Goal: Navigation & Orientation: Find specific page/section

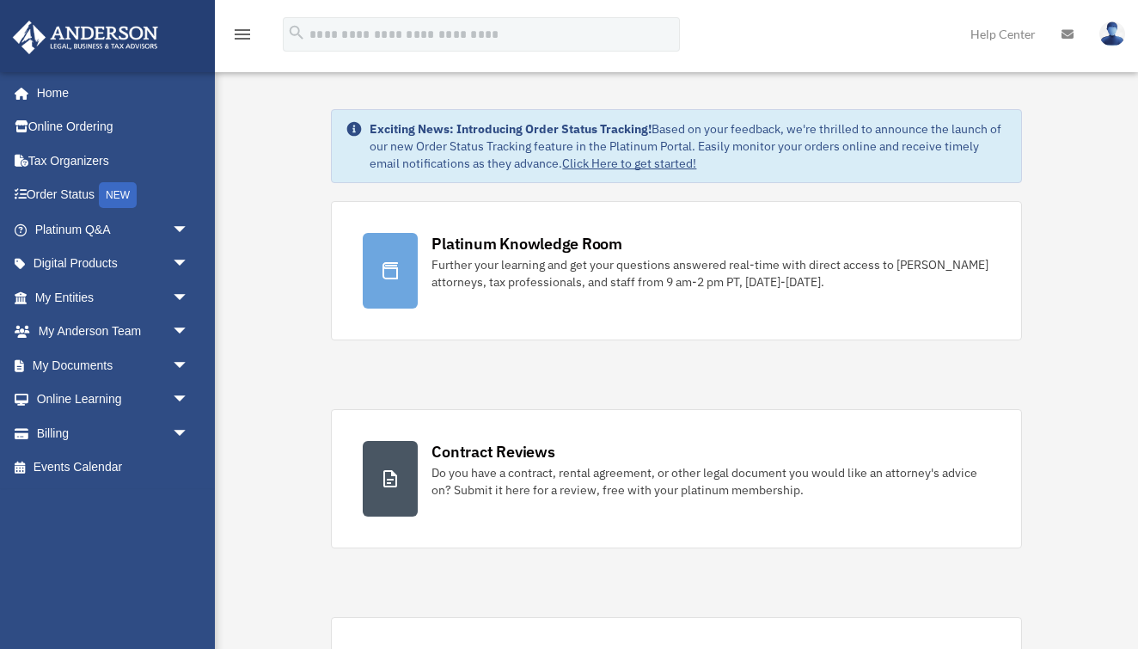
scroll to position [3, 0]
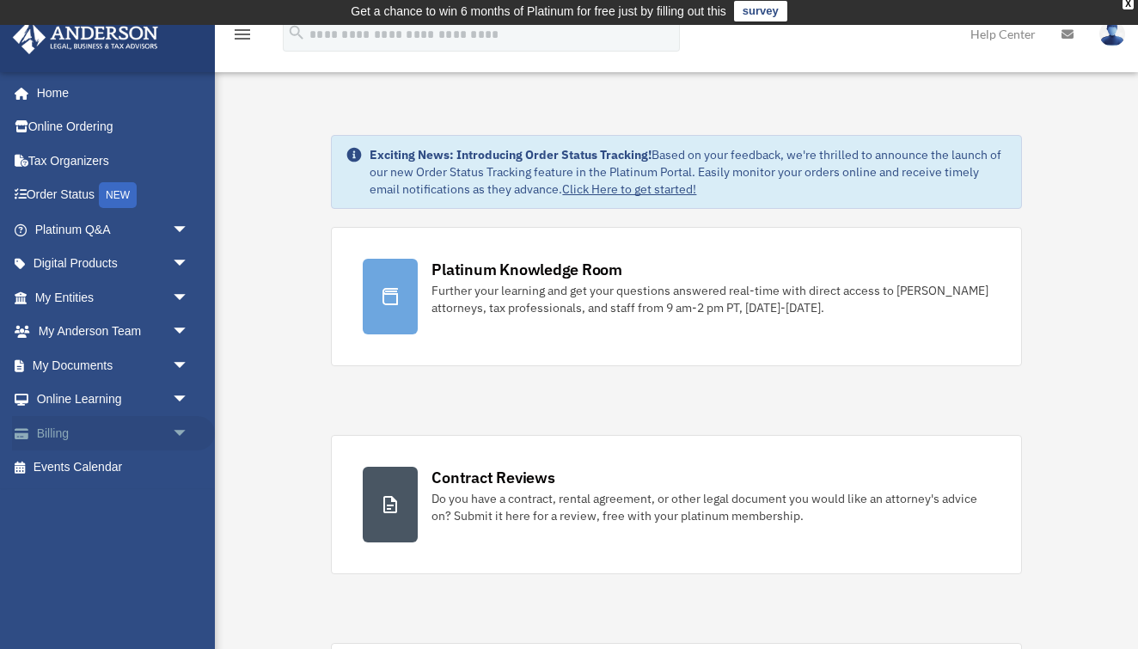
click at [71, 425] on link "Billing arrow_drop_down" at bounding box center [113, 433] width 203 height 34
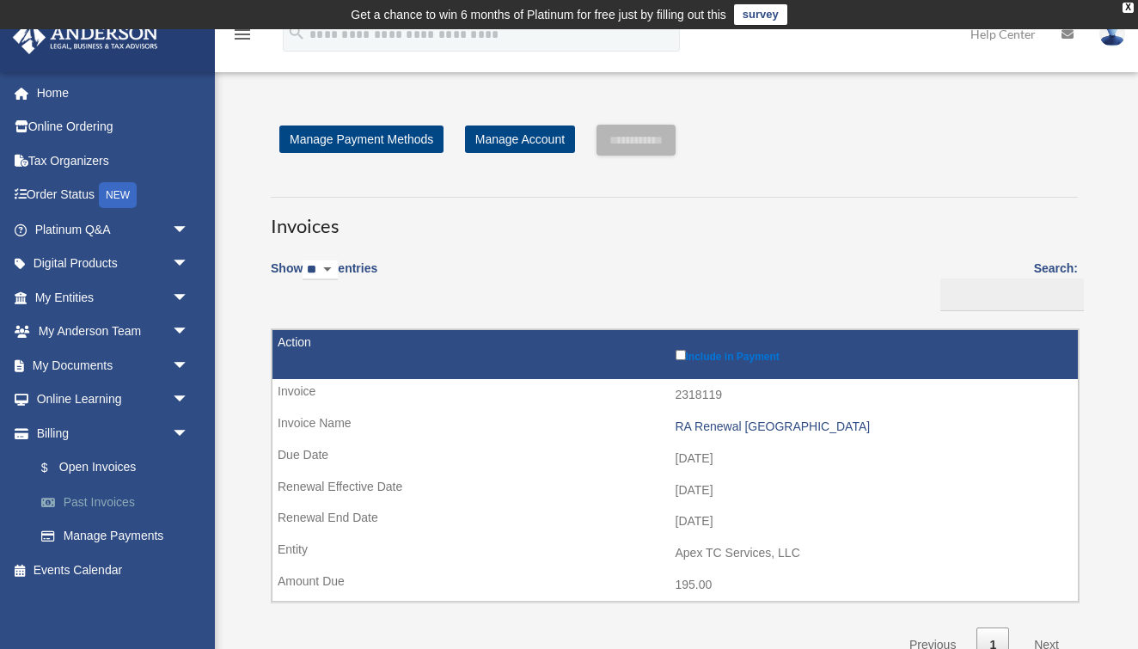
click at [125, 499] on link "Past Invoices" at bounding box center [119, 502] width 191 height 34
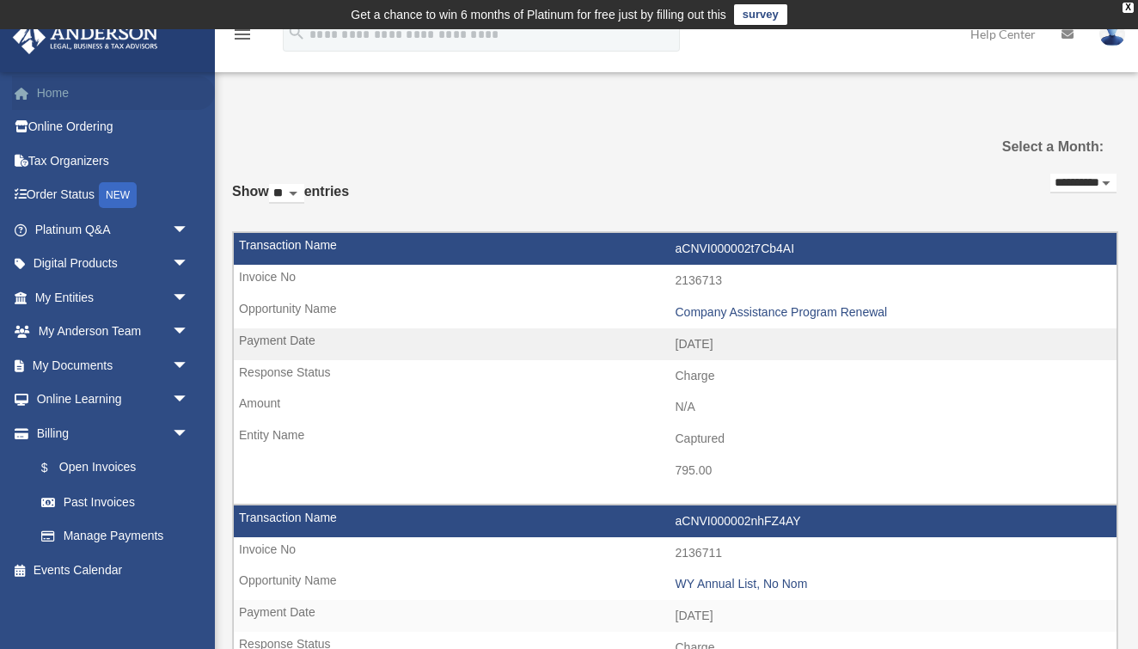
click at [56, 100] on link "Home" at bounding box center [113, 93] width 203 height 34
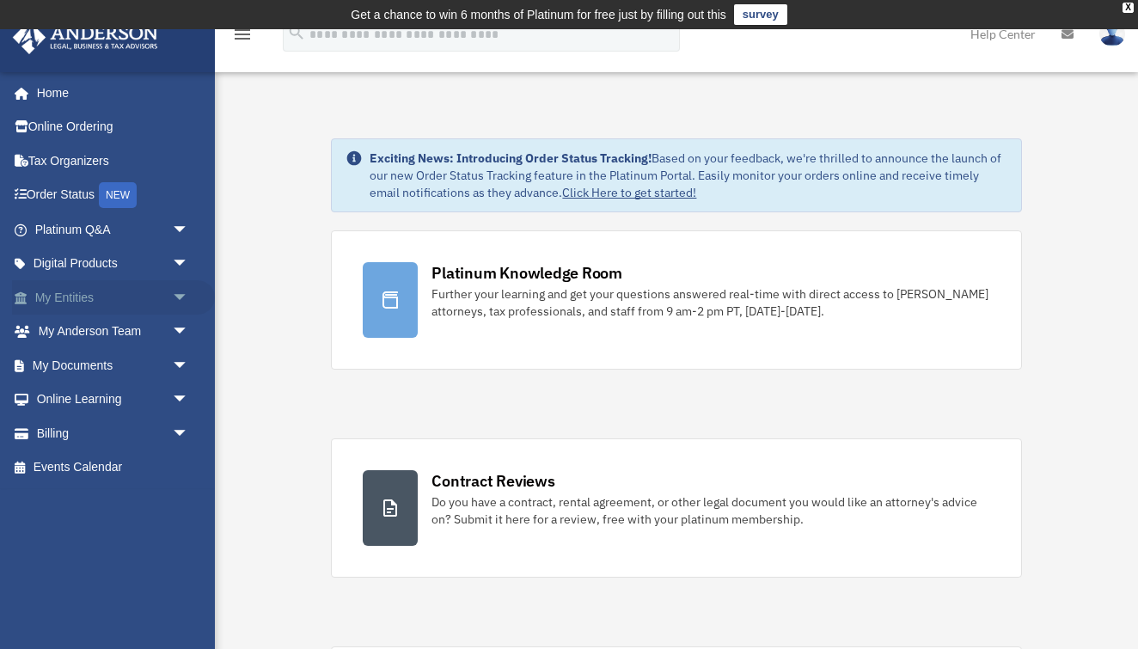
click at [182, 292] on span "arrow_drop_down" at bounding box center [189, 297] width 34 height 35
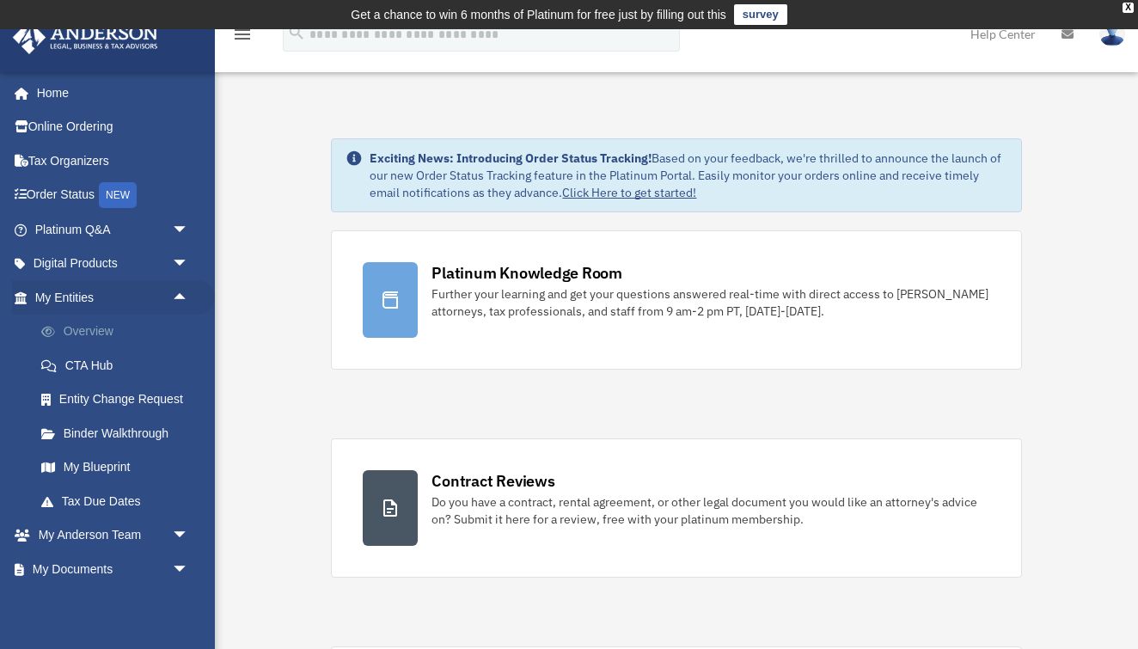
click at [107, 328] on link "Overview" at bounding box center [119, 332] width 191 height 34
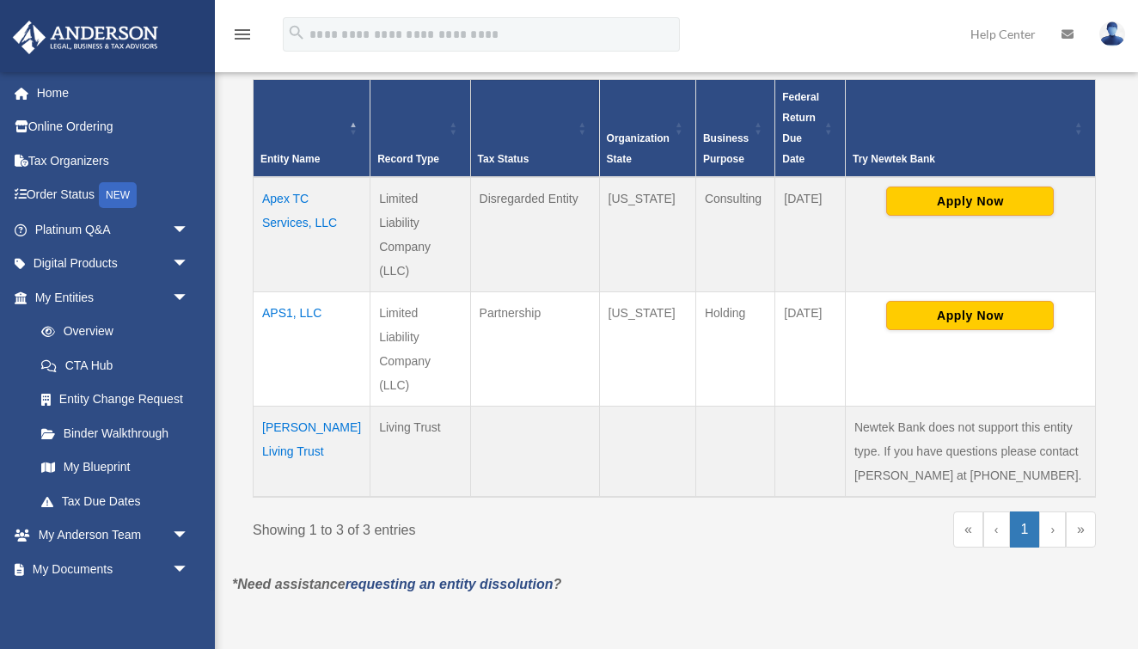
scroll to position [269, 0]
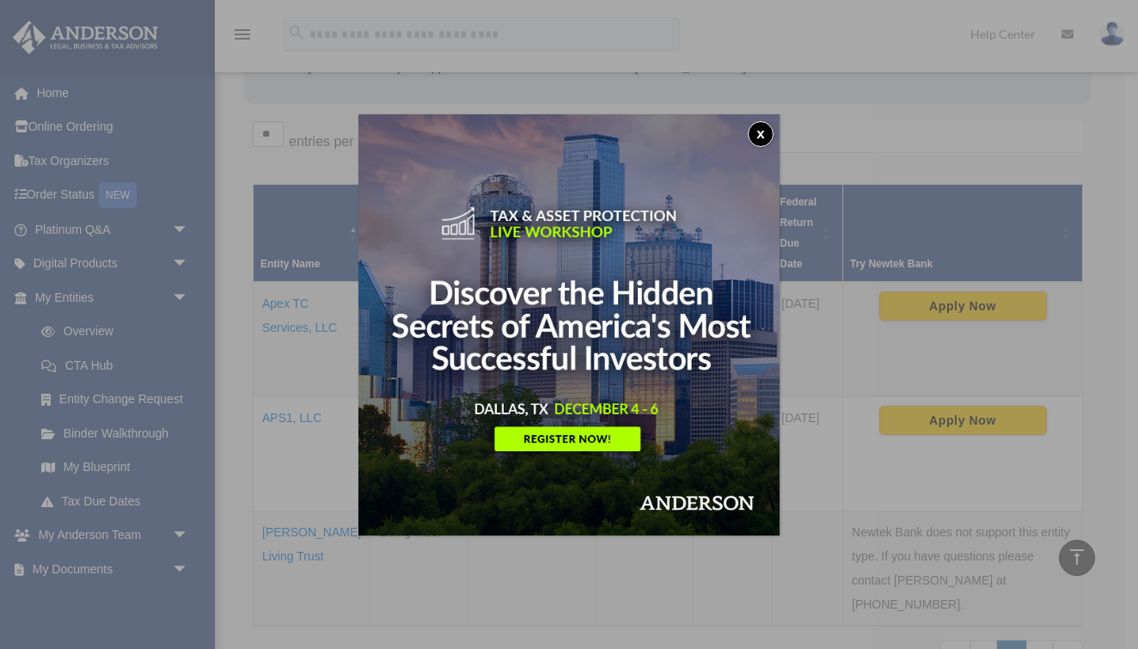
click at [764, 138] on button "x" at bounding box center [761, 134] width 26 height 26
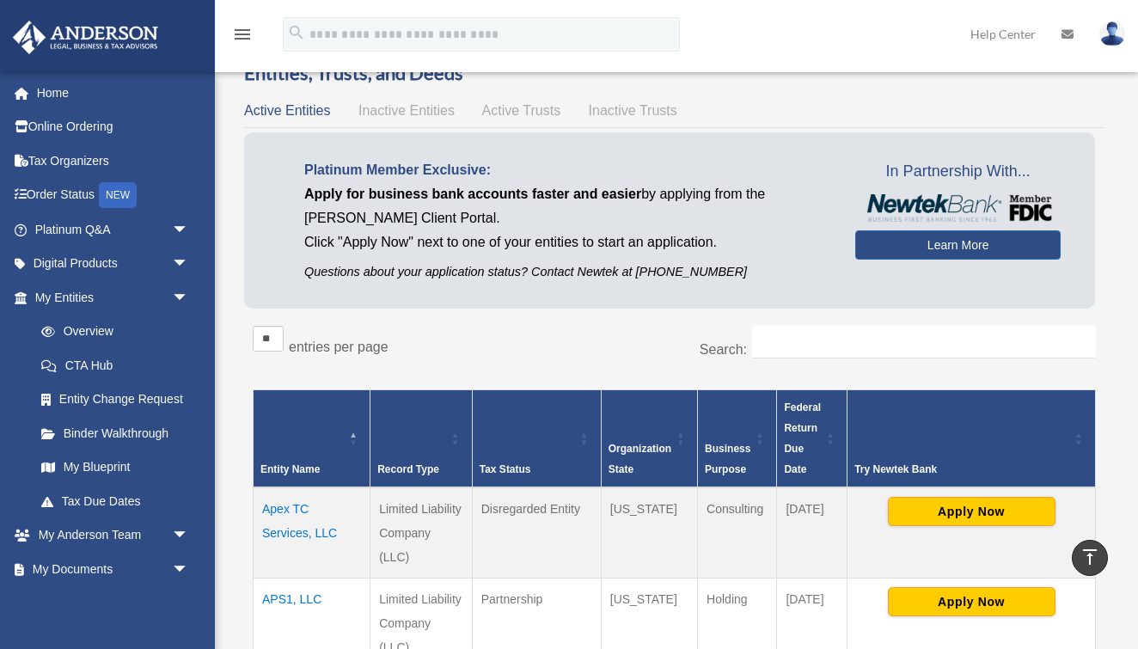
scroll to position [31, 0]
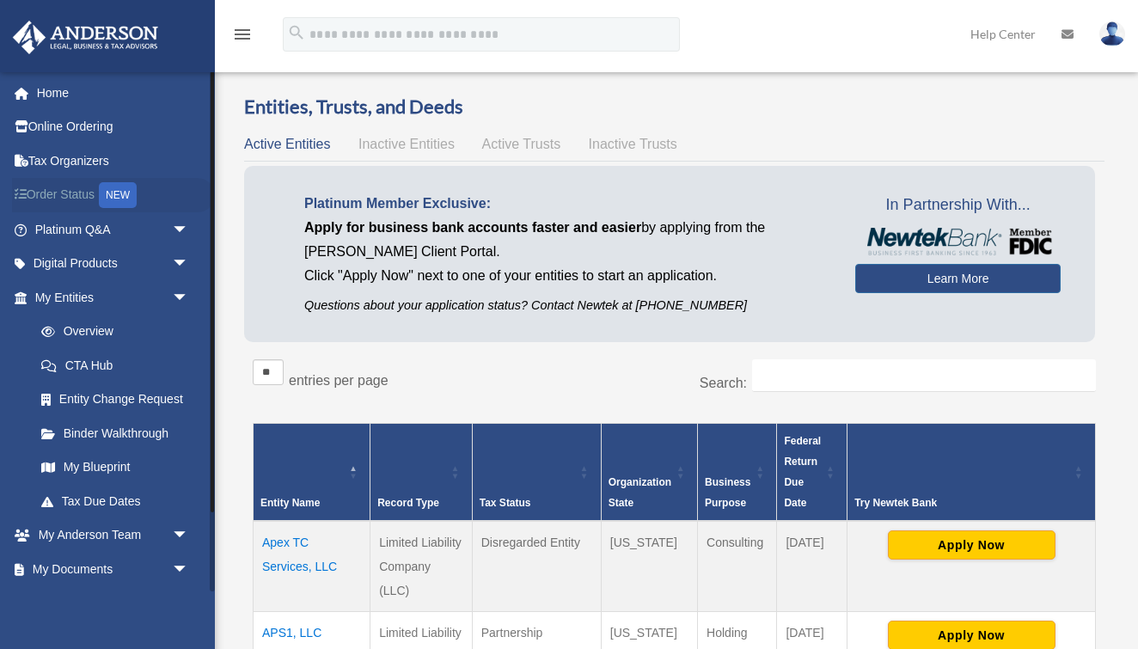
click at [96, 193] on link "Order Status NEW" at bounding box center [113, 195] width 203 height 35
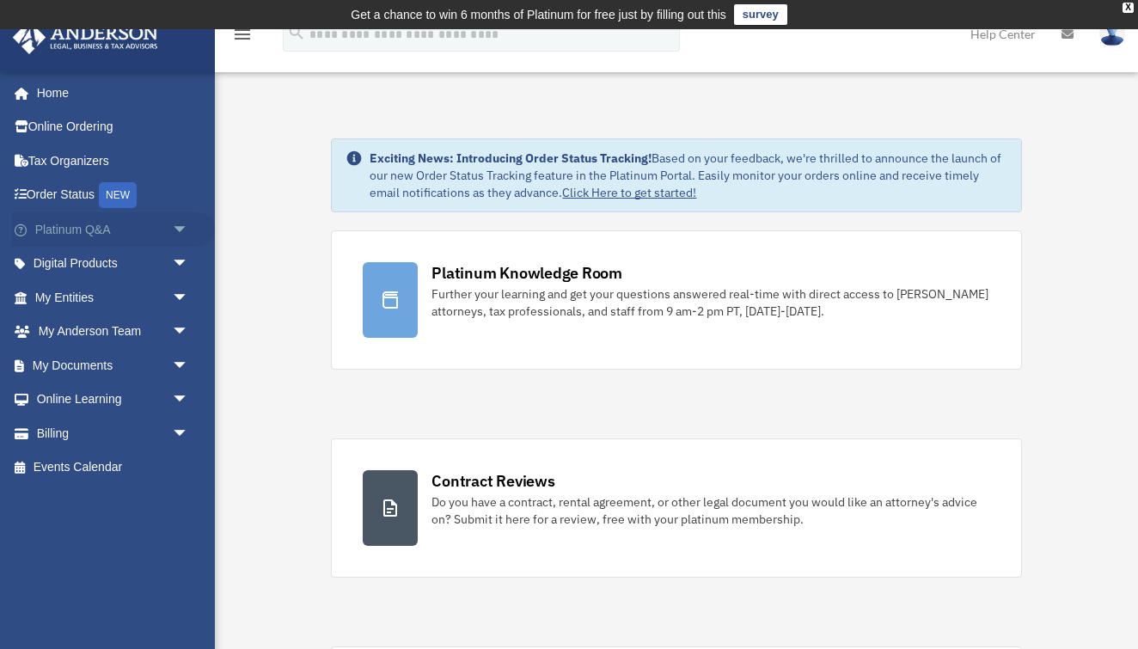
click at [158, 238] on link "Platinum Q&A arrow_drop_down" at bounding box center [113, 229] width 203 height 34
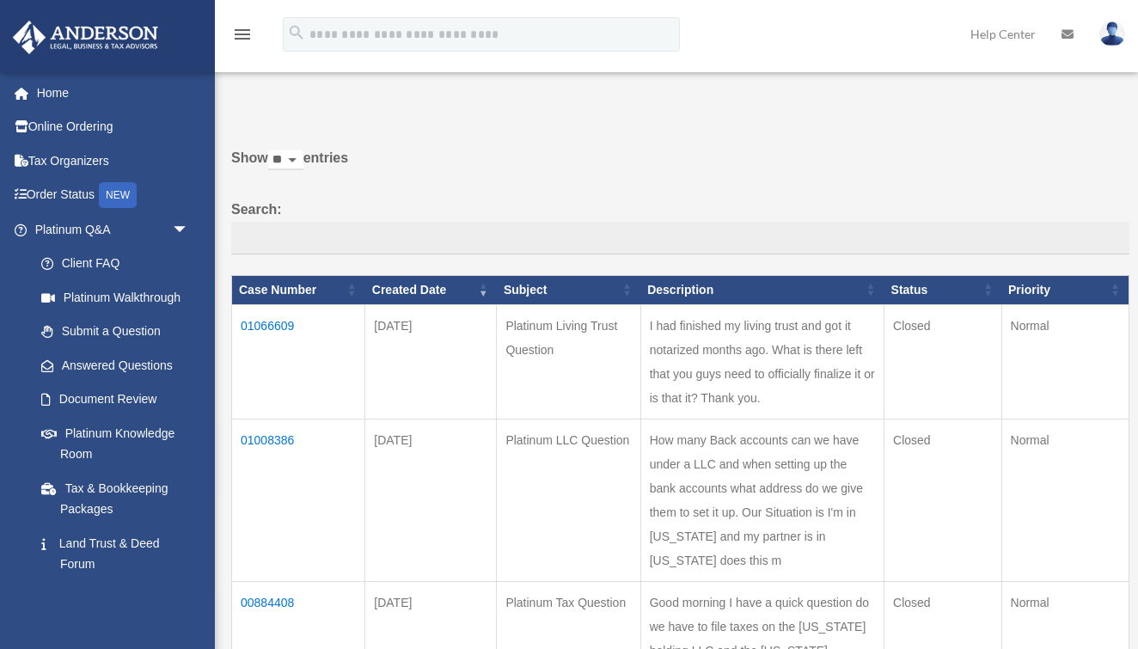
scroll to position [37, 0]
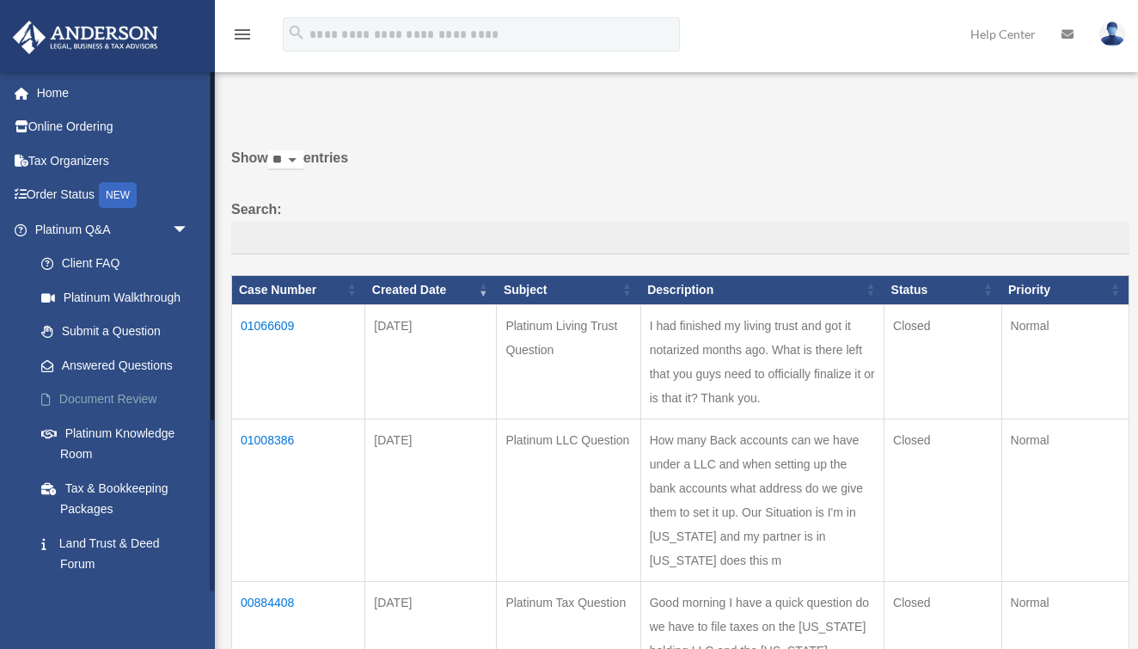
click at [132, 394] on link "Document Review" at bounding box center [119, 399] width 191 height 34
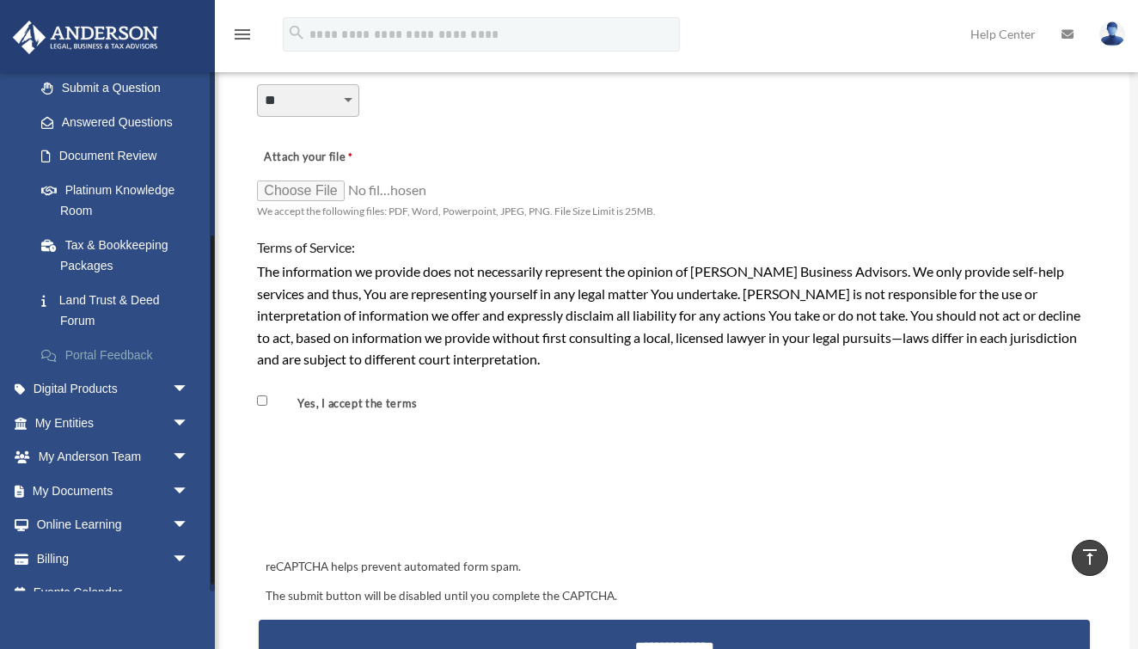
scroll to position [246, 0]
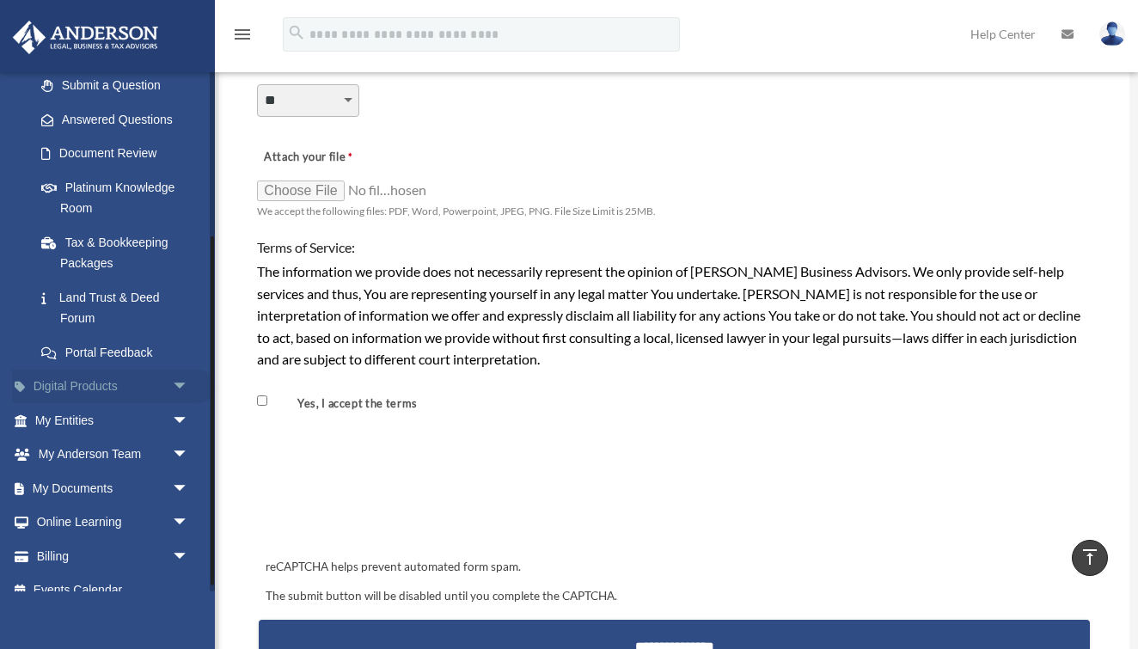
click at [181, 384] on span "arrow_drop_down" at bounding box center [189, 387] width 34 height 35
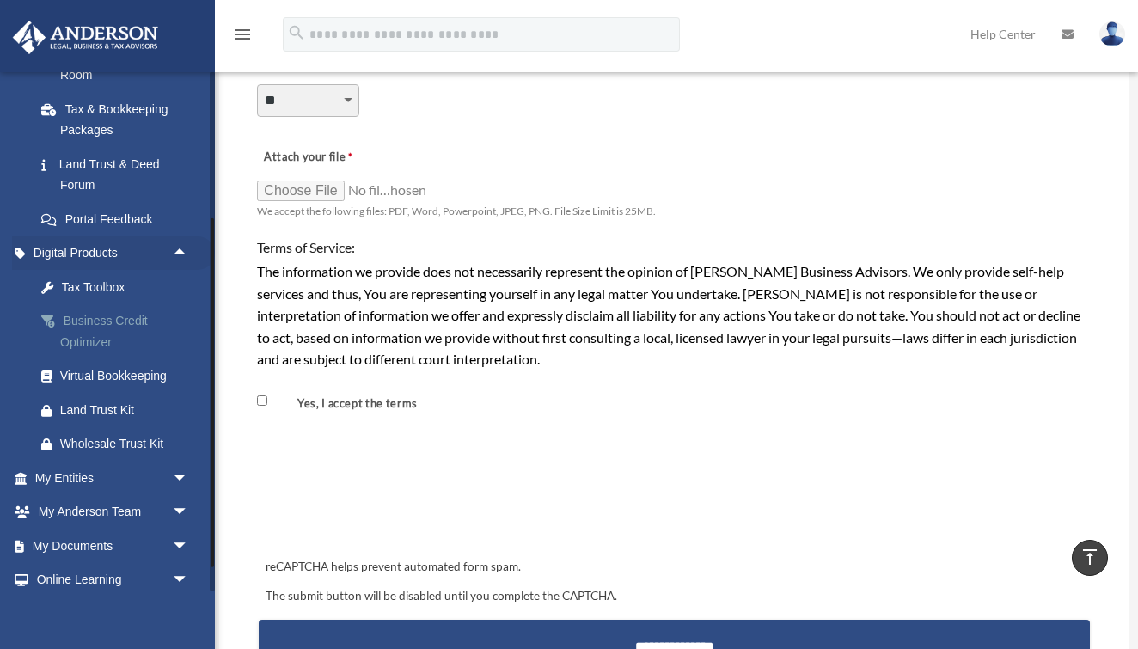
scroll to position [381, 0]
click at [95, 278] on div "Tax Toolbox" at bounding box center [126, 285] width 133 height 21
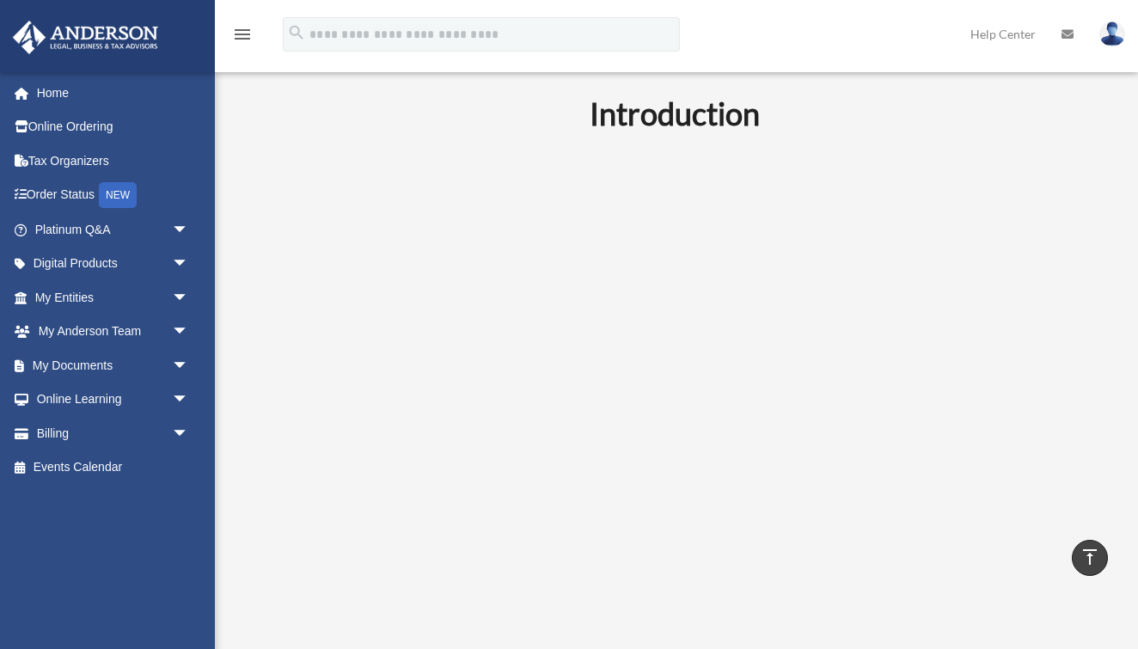
scroll to position [425, 0]
click at [174, 337] on span "arrow_drop_down" at bounding box center [189, 332] width 34 height 35
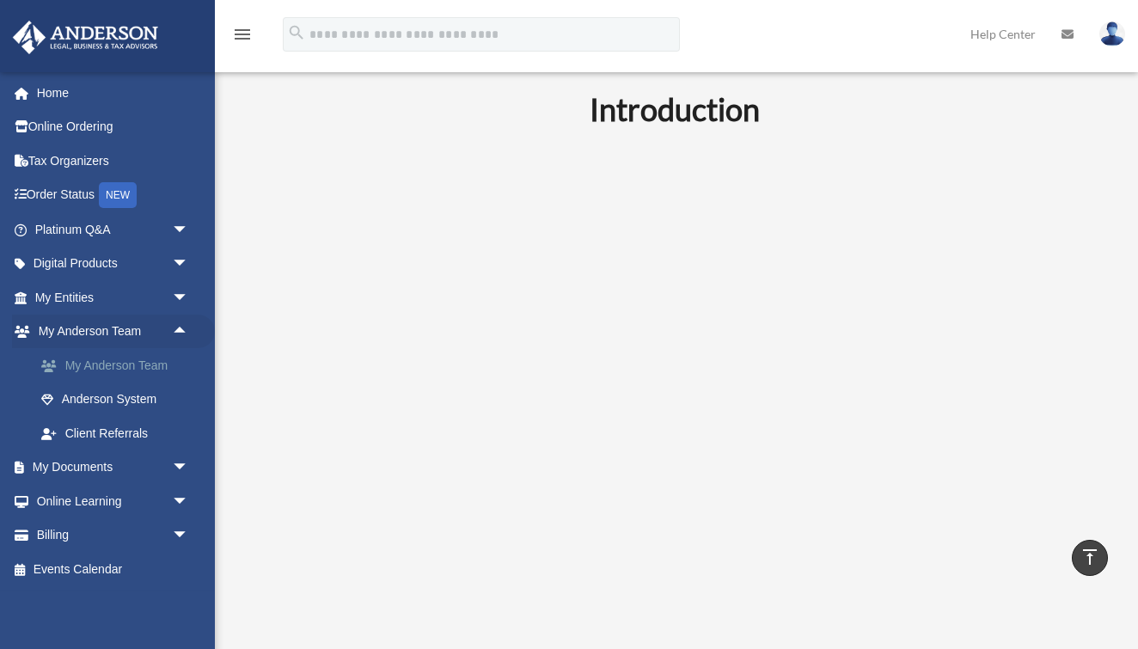
click at [135, 370] on link "My Anderson Team" at bounding box center [119, 365] width 191 height 34
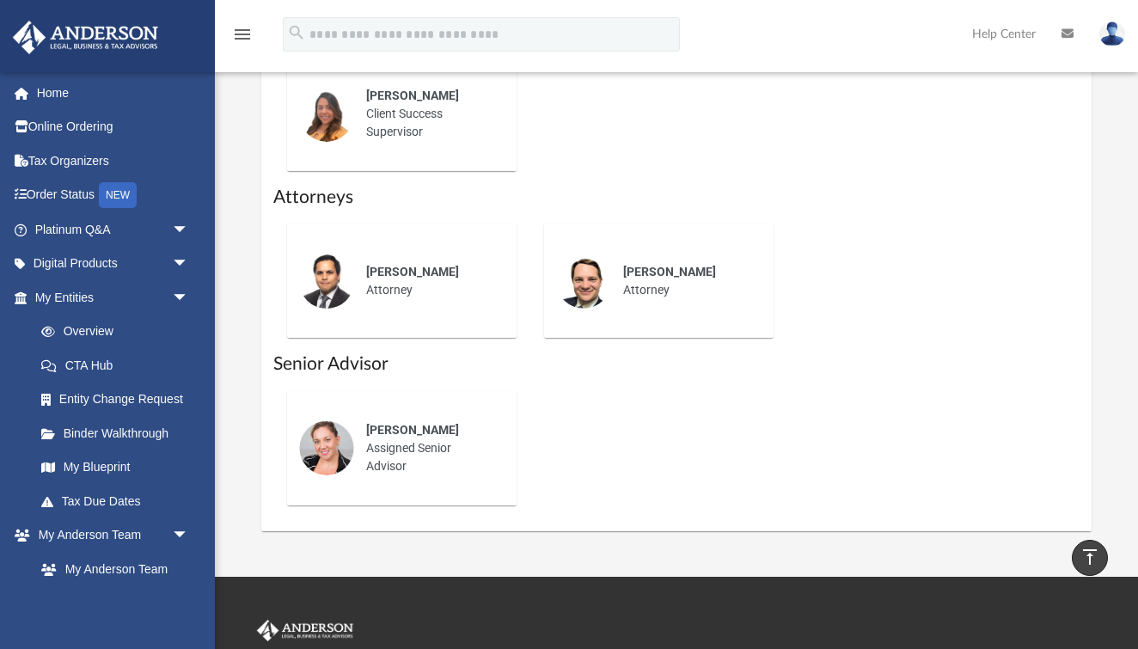
scroll to position [861, 0]
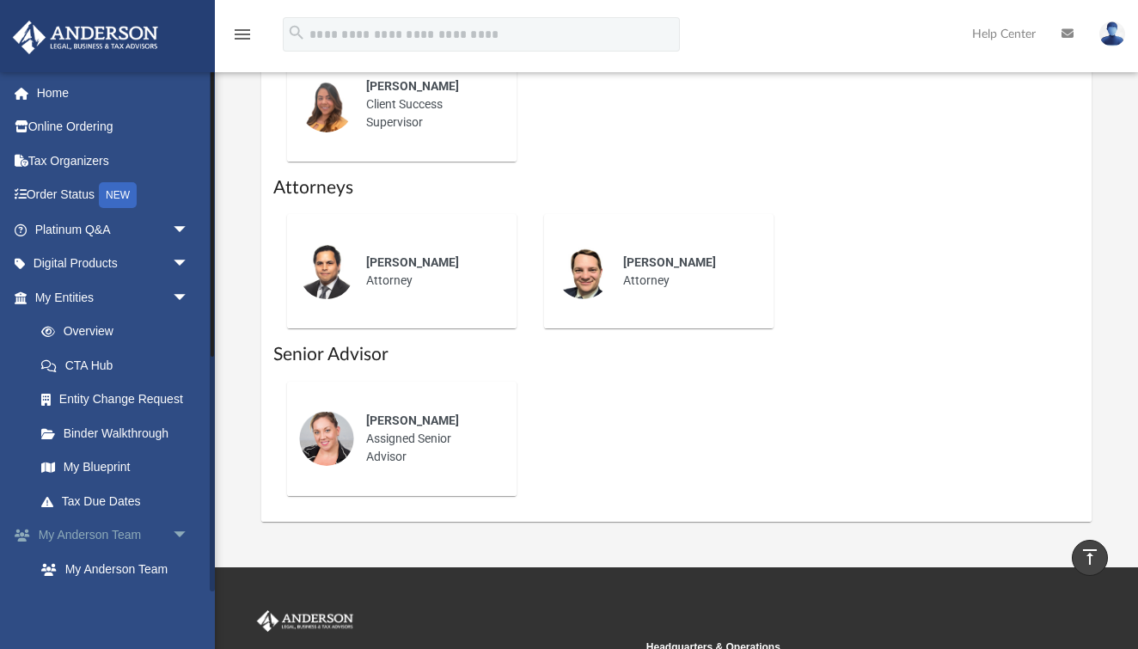
click at [164, 533] on link "My [PERSON_NAME] Team arrow_drop_down" at bounding box center [113, 535] width 203 height 34
click at [180, 529] on span "arrow_drop_down" at bounding box center [189, 535] width 34 height 35
click at [182, 525] on span "arrow_drop_up" at bounding box center [189, 535] width 34 height 35
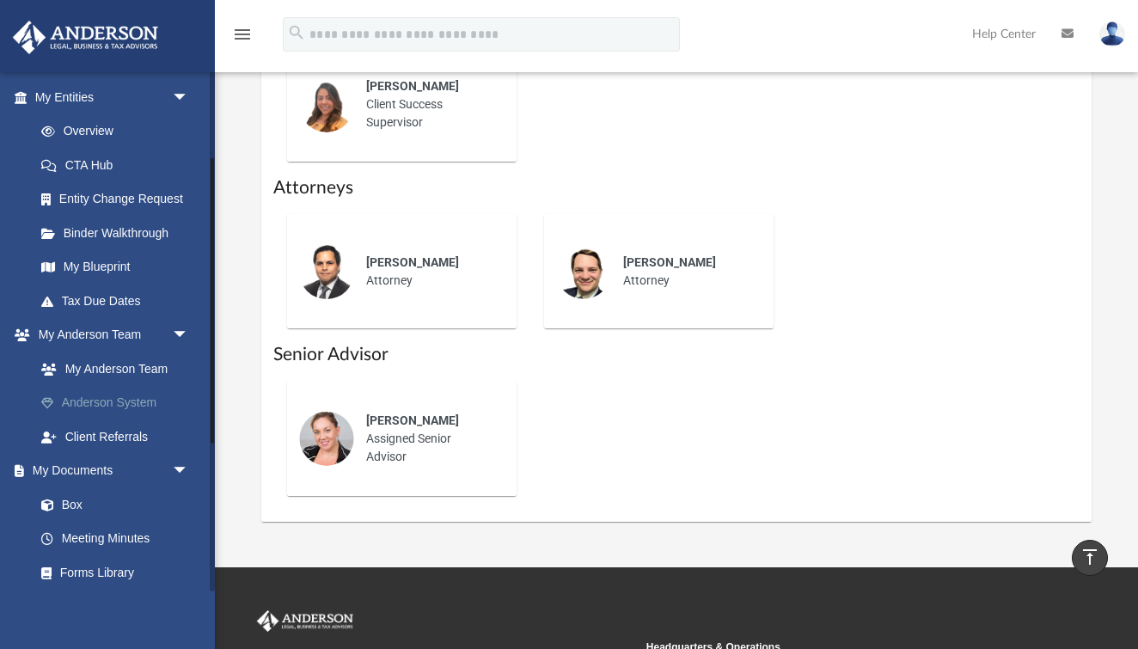
scroll to position [203, 0]
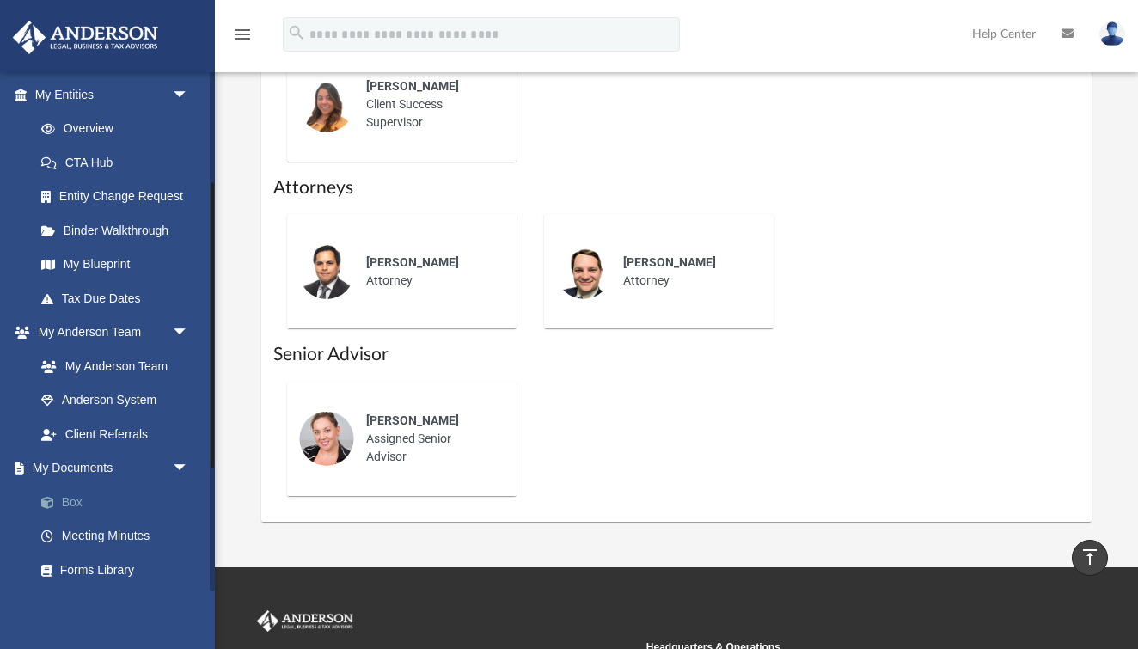
click at [67, 492] on link "Box" at bounding box center [119, 502] width 191 height 34
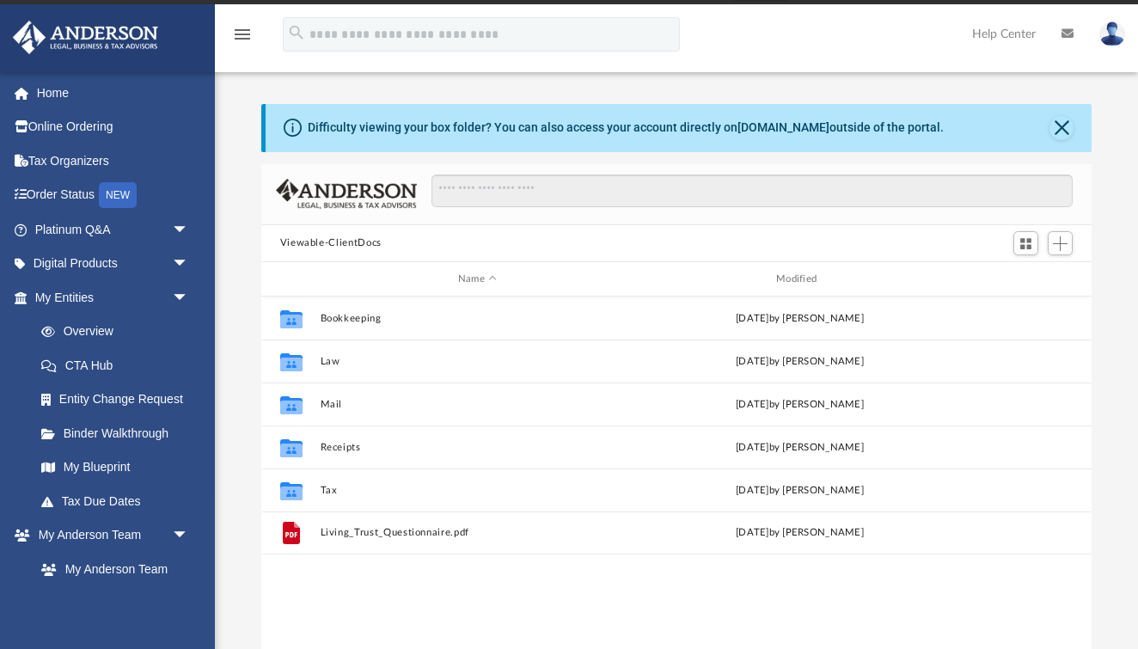
scroll to position [30, 0]
